Goal: Book appointment/travel/reservation

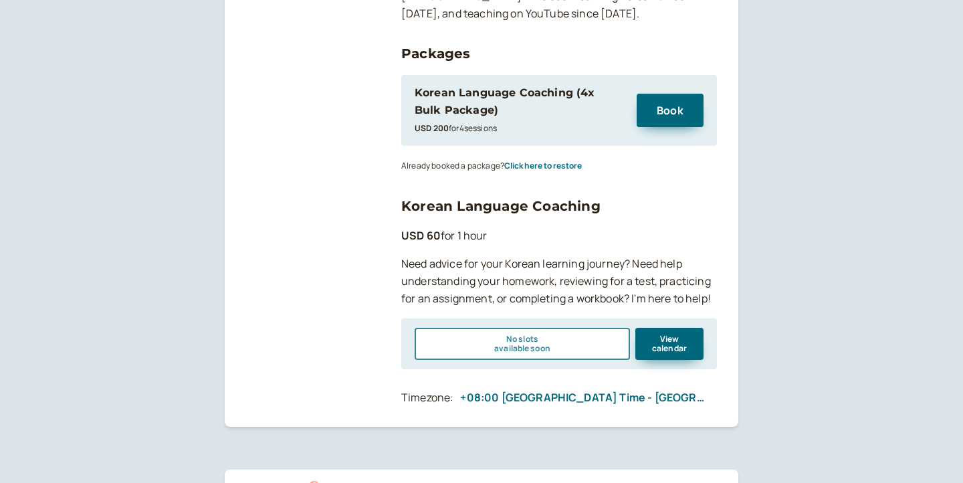
scroll to position [328, 0]
click at [674, 328] on button "View calendar" at bounding box center [670, 344] width 68 height 32
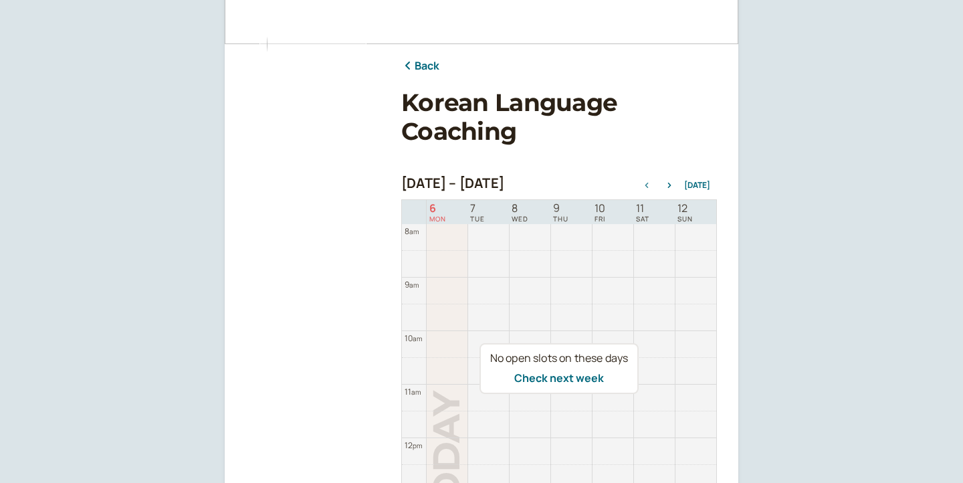
scroll to position [184, 0]
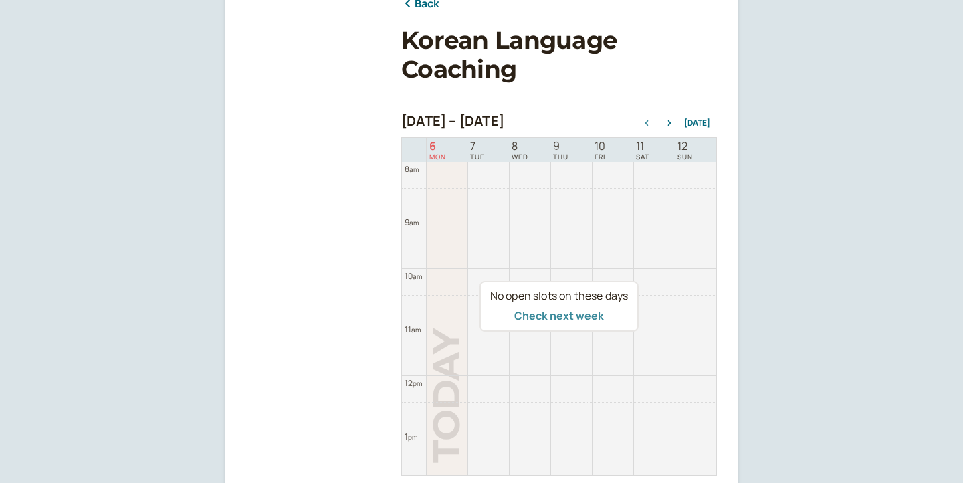
click at [565, 316] on button "Check next week" at bounding box center [559, 316] width 90 height 12
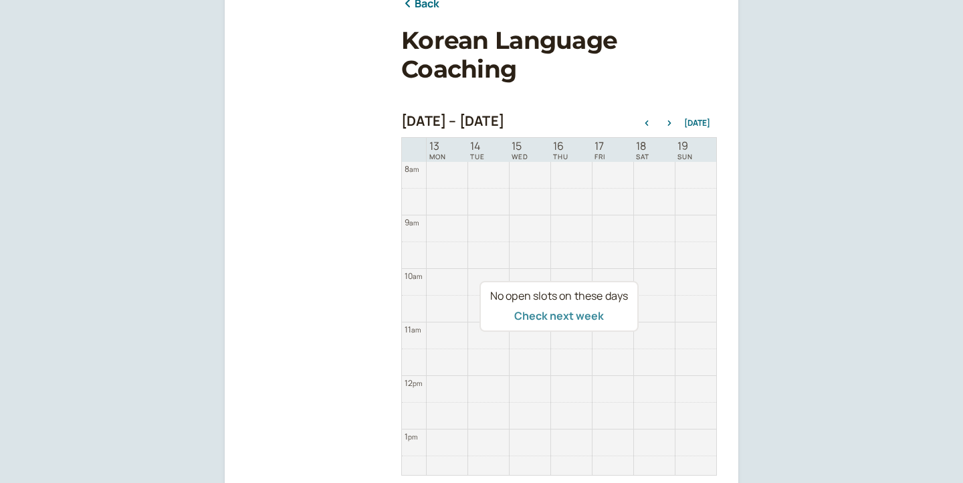
click at [565, 316] on button "Check next week" at bounding box center [559, 316] width 90 height 12
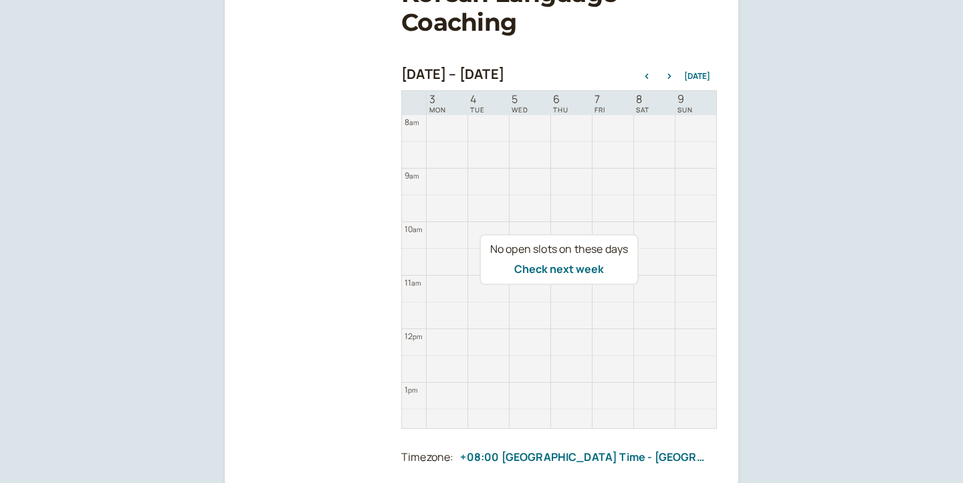
scroll to position [230, 0]
click at [563, 272] on button "Check next week" at bounding box center [559, 270] width 90 height 12
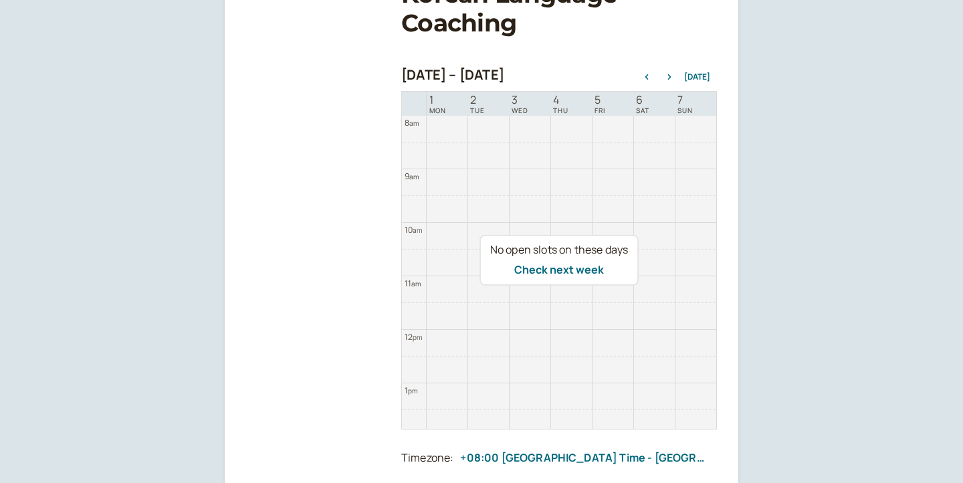
click at [563, 272] on button "Check next week" at bounding box center [559, 270] width 90 height 12
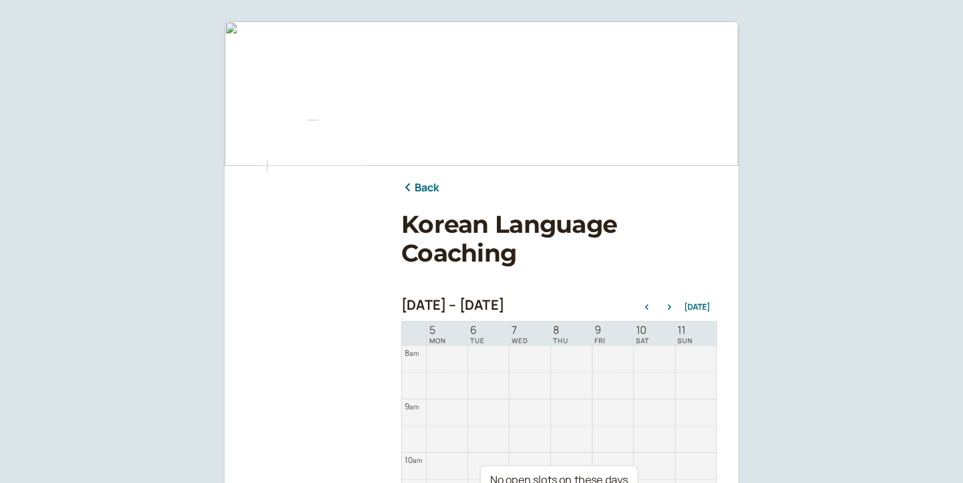
scroll to position [0, 0]
click at [431, 187] on link "Back" at bounding box center [420, 187] width 39 height 17
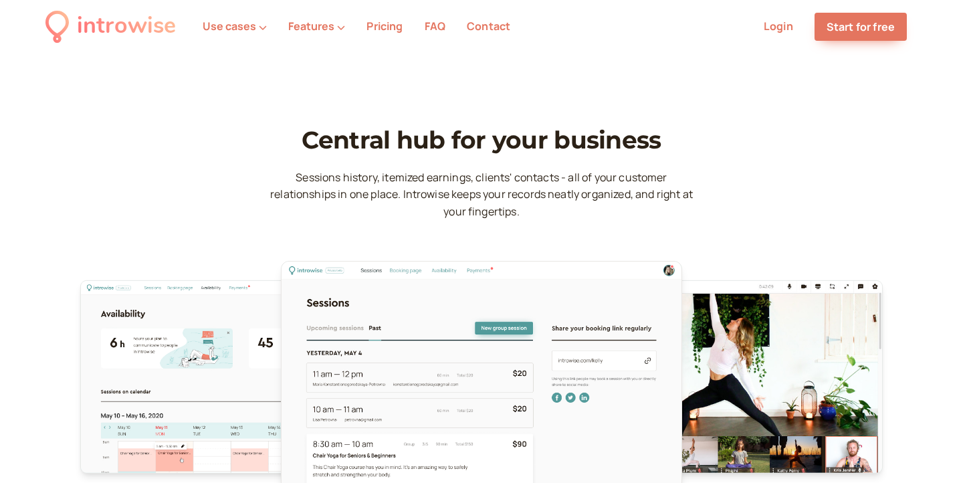
scroll to position [3955, 0]
